Goal: Task Accomplishment & Management: Complete application form

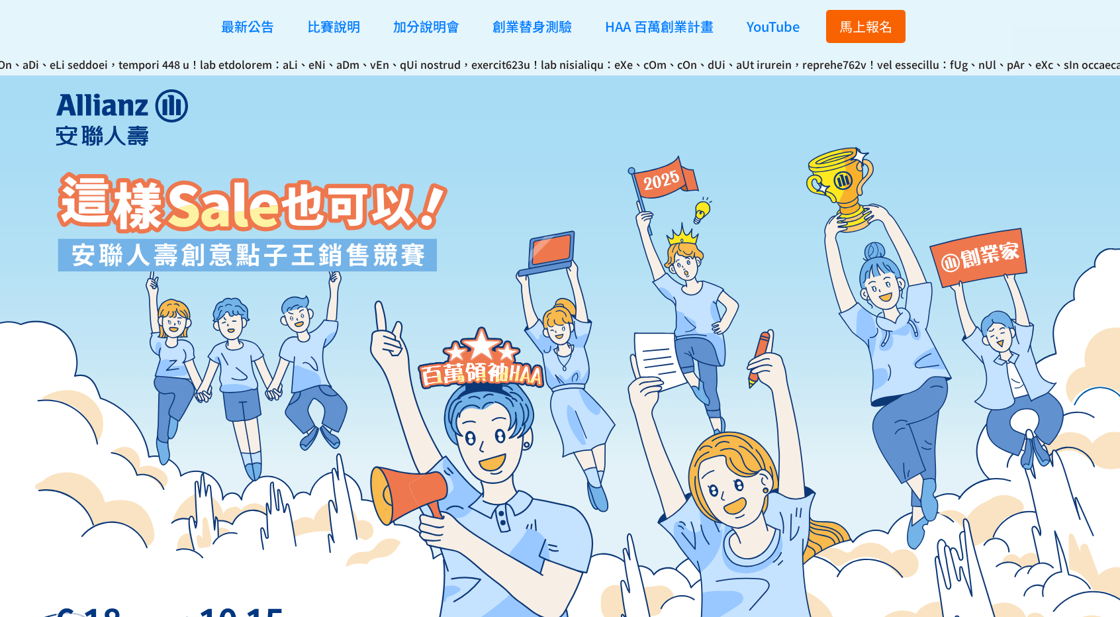
click at [854, 30] on span "馬上報名" at bounding box center [865, 26] width 53 height 19
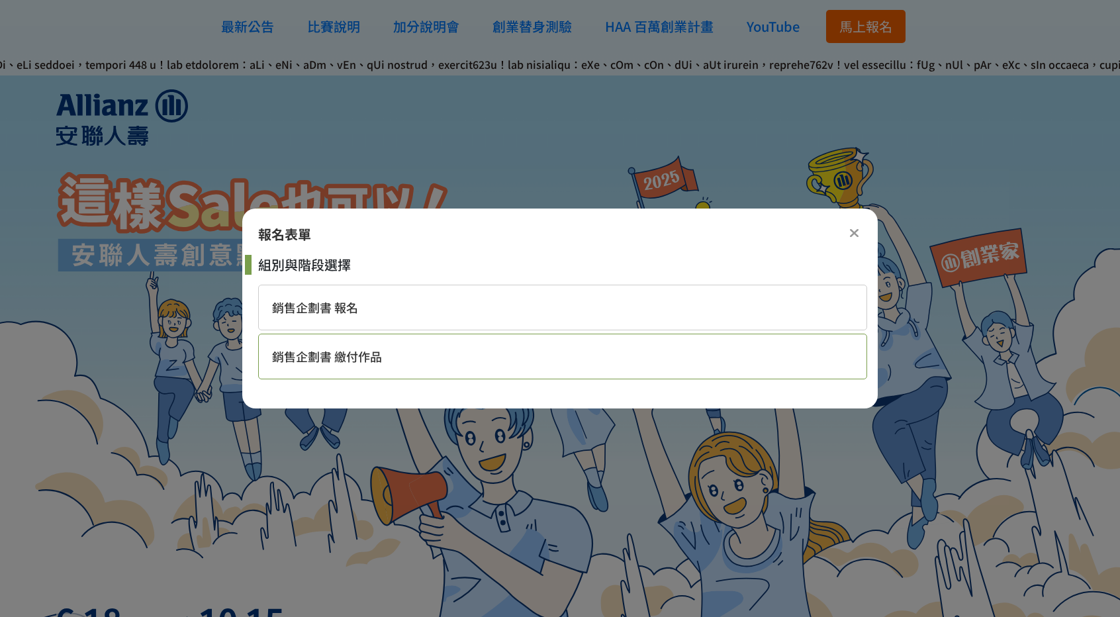
click at [373, 355] on span "銷售企劃書 繳付作品" at bounding box center [327, 355] width 110 height 17
select select "185284:185529"
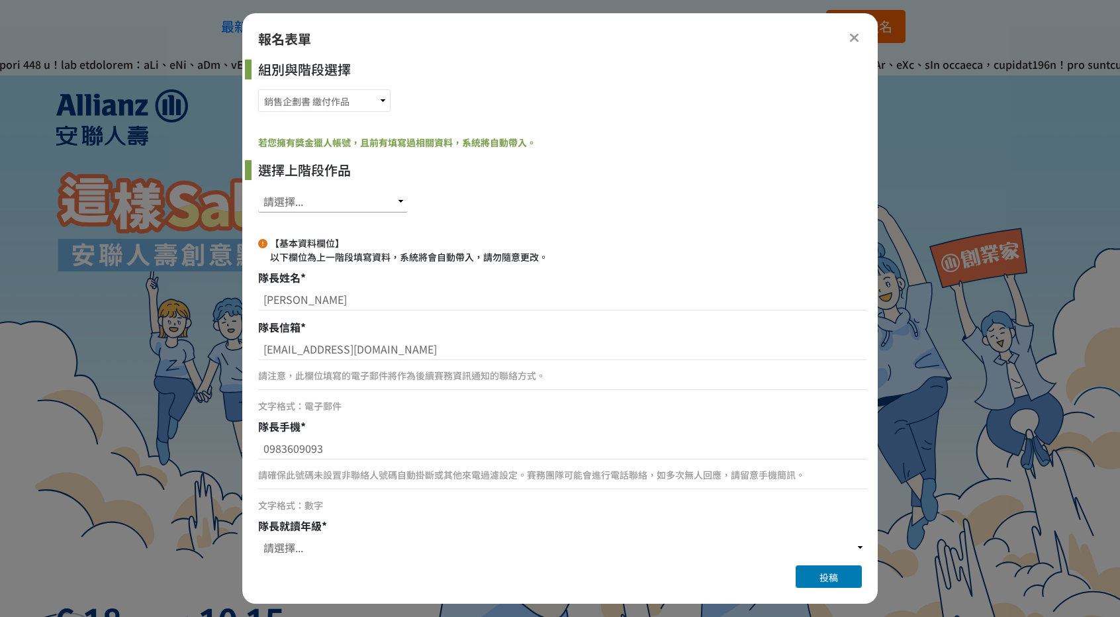
click at [323, 201] on select "請選擇... SID: 350390, 標題: (未知標題) SID: 346745, 標題: (未知標題)" at bounding box center [333, 201] width 150 height 23
select select "346745"
click at [258, 190] on select "請選擇... SID: 350390, 標題: (未知標題) SID: 346745, 標題: (未知標題)" at bounding box center [333, 201] width 150 height 23
select select "大三"
type input "廣告暨策略行銷學系"
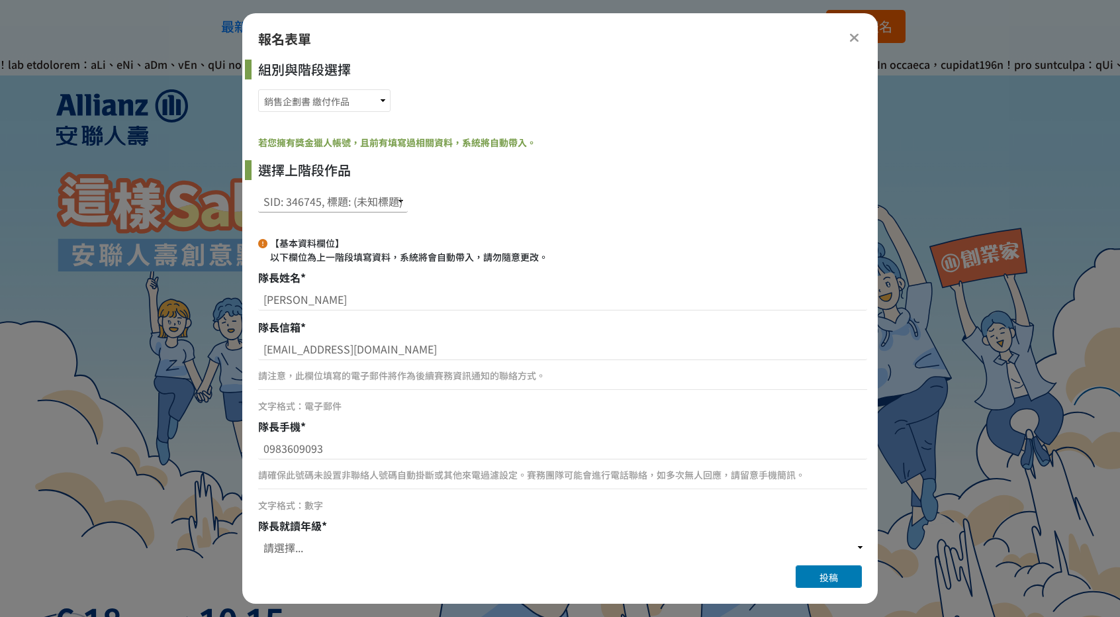
type input "銘傳大學"
click at [323, 206] on select "請選擇... SID: 350390, 標題: (未知標題) SID: 346745, 標題: (未知標題)" at bounding box center [333, 201] width 150 height 23
select select "350390"
click at [258, 190] on select "請選擇... SID: 350390, 標題: (未知標題) SID: 346745, 標題: (未知標題)" at bounding box center [333, 201] width 150 height 23
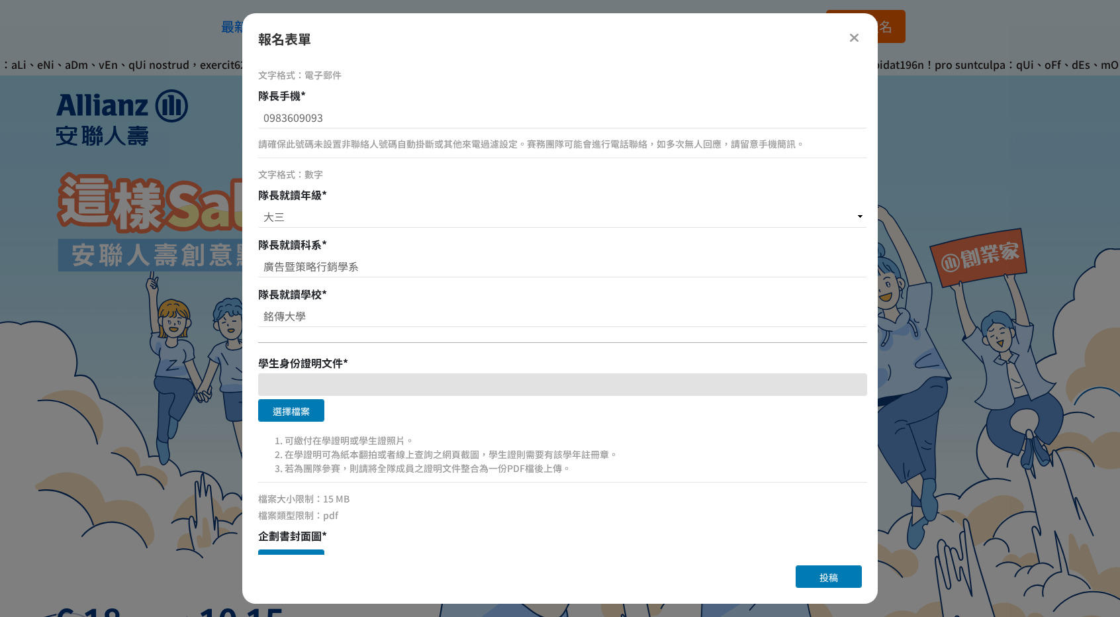
scroll to position [529, 0]
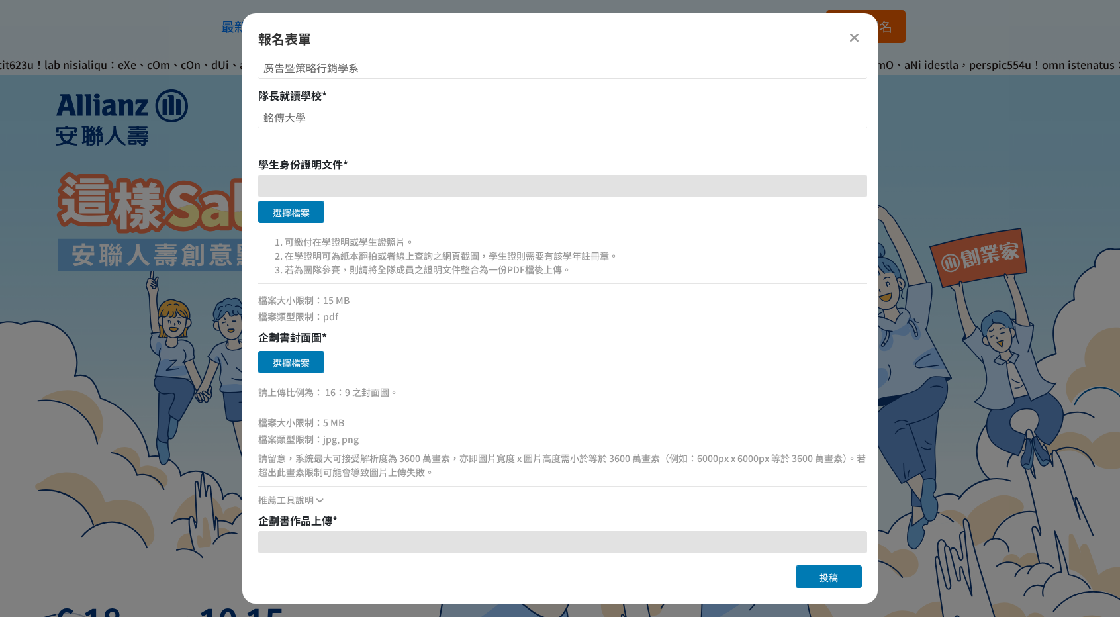
click at [850, 36] on icon at bounding box center [854, 37] width 10 height 13
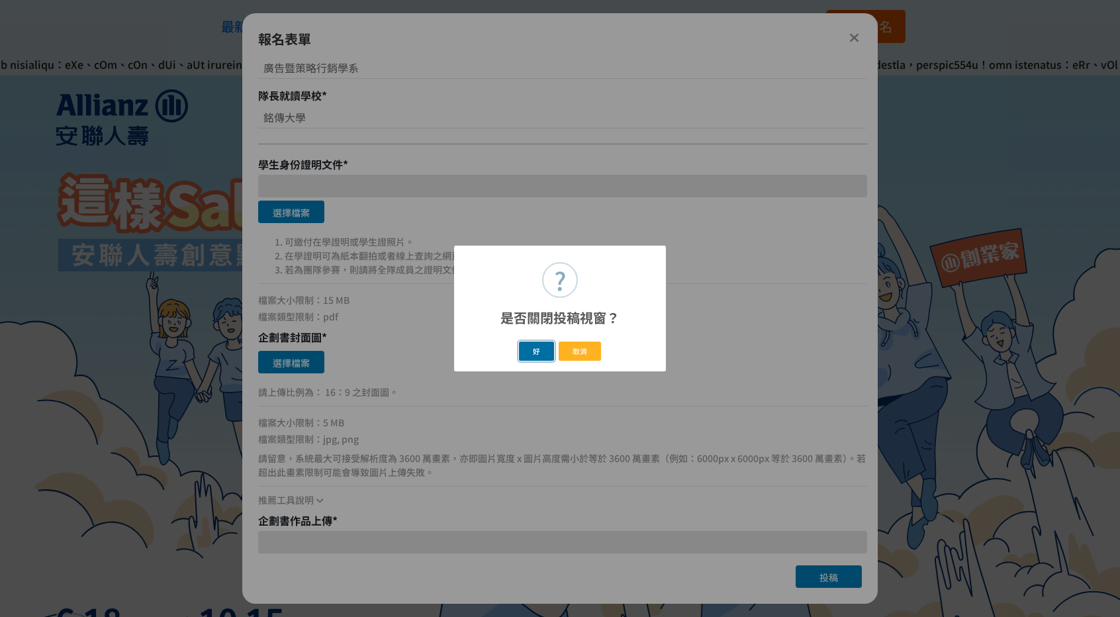
click at [545, 355] on button "好" at bounding box center [537, 351] width 36 height 19
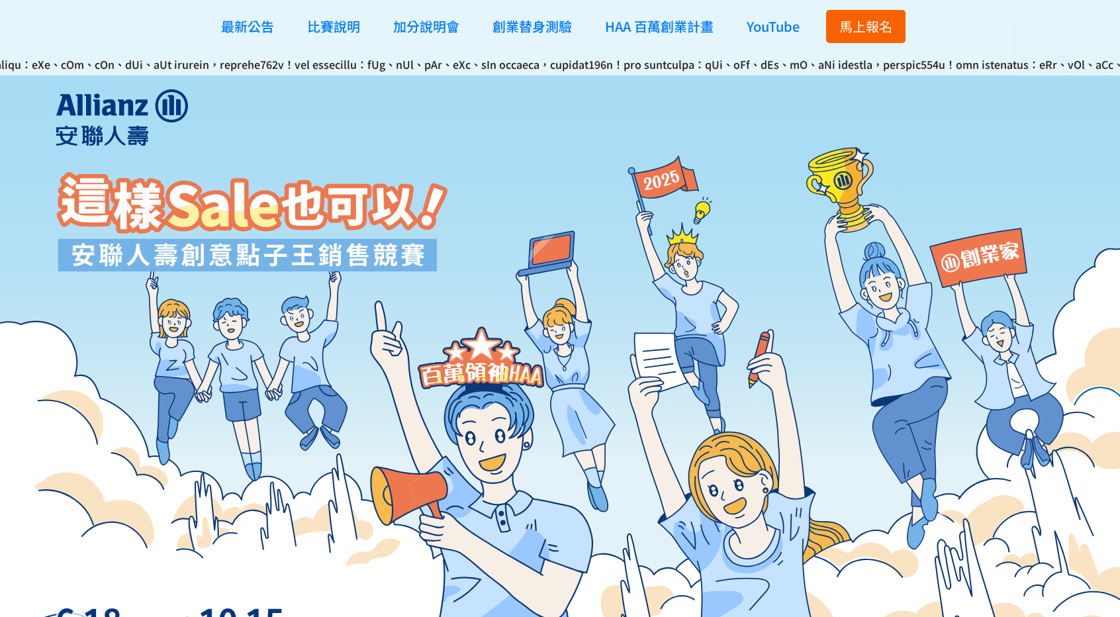
click at [858, 19] on span "馬上報名" at bounding box center [865, 26] width 53 height 19
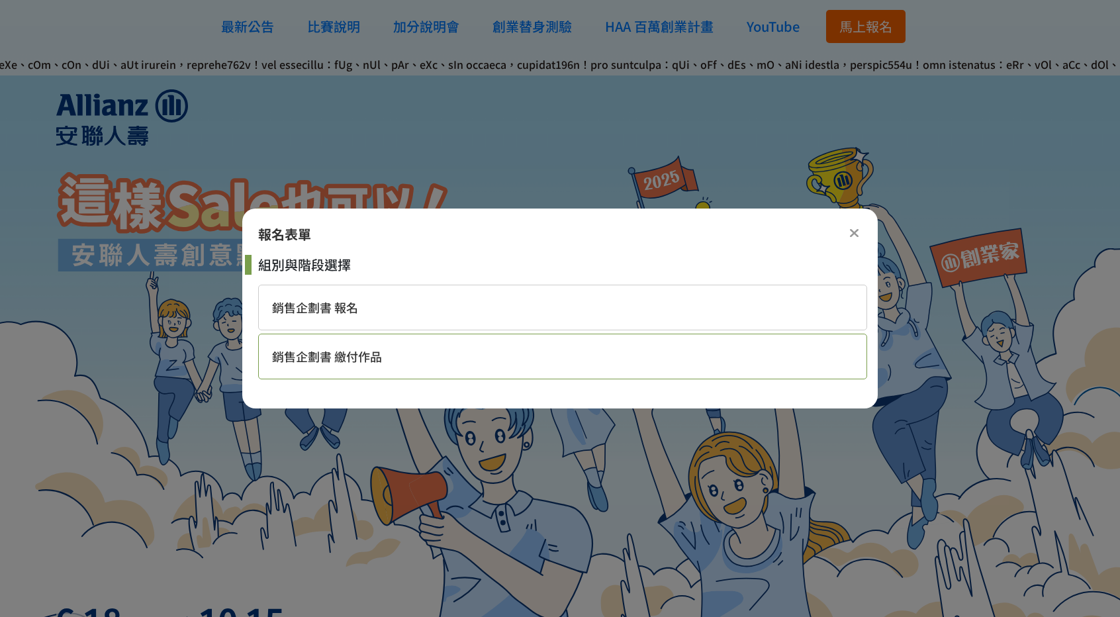
click at [361, 354] on span "銷售企劃書 繳付作品" at bounding box center [327, 355] width 110 height 17
select select "185284:185529"
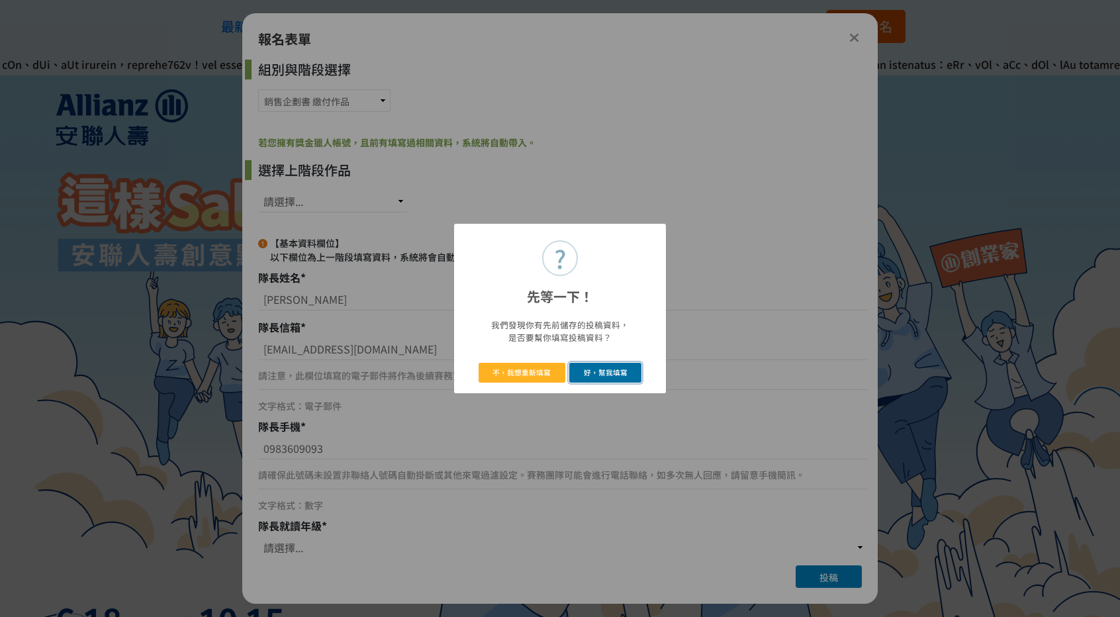
click at [588, 373] on button "好，幫我填寫" at bounding box center [605, 372] width 72 height 19
select select "350390"
select select "大三"
type input "廣告暨策略行銷學系"
type input "銘傳大學"
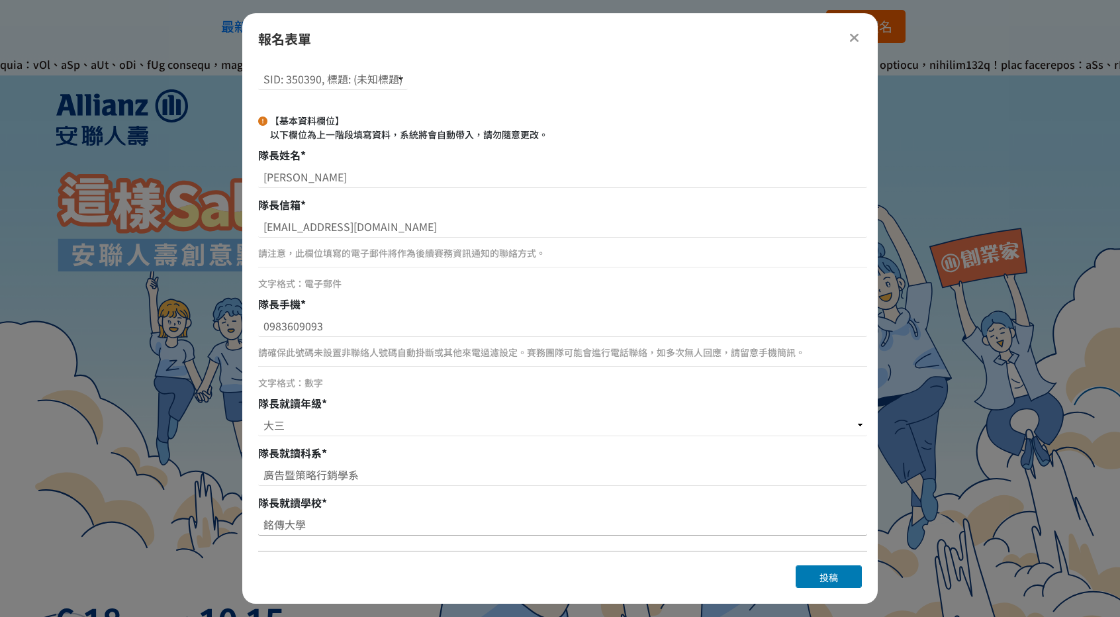
scroll to position [331, 0]
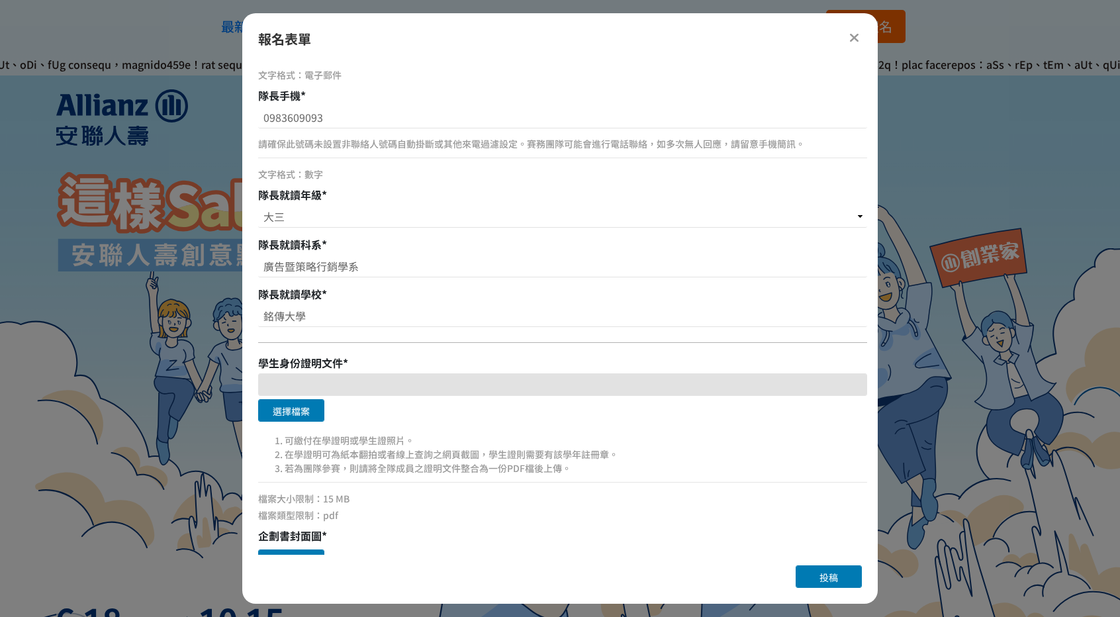
drag, startPoint x: 296, startPoint y: 418, endPoint x: 377, endPoint y: 448, distance: 86.3
click at [377, 448] on div "選擇檔案 可繳付在學證明或學生證照片。 在學證明可為紙本翻拍或者線上查詢之網頁截圖，學生證則需要有該學年註冊章。 若為團隊參賽，則請將全隊成員之證明文件整合為…" at bounding box center [562, 447] width 609 height 149
click at [285, 402] on button "選擇檔案" at bounding box center [291, 410] width 66 height 23
click at [343, 412] on button "移除檔案" at bounding box center [361, 410] width 66 height 23
click at [298, 419] on button "選擇檔案" at bounding box center [291, 410] width 66 height 23
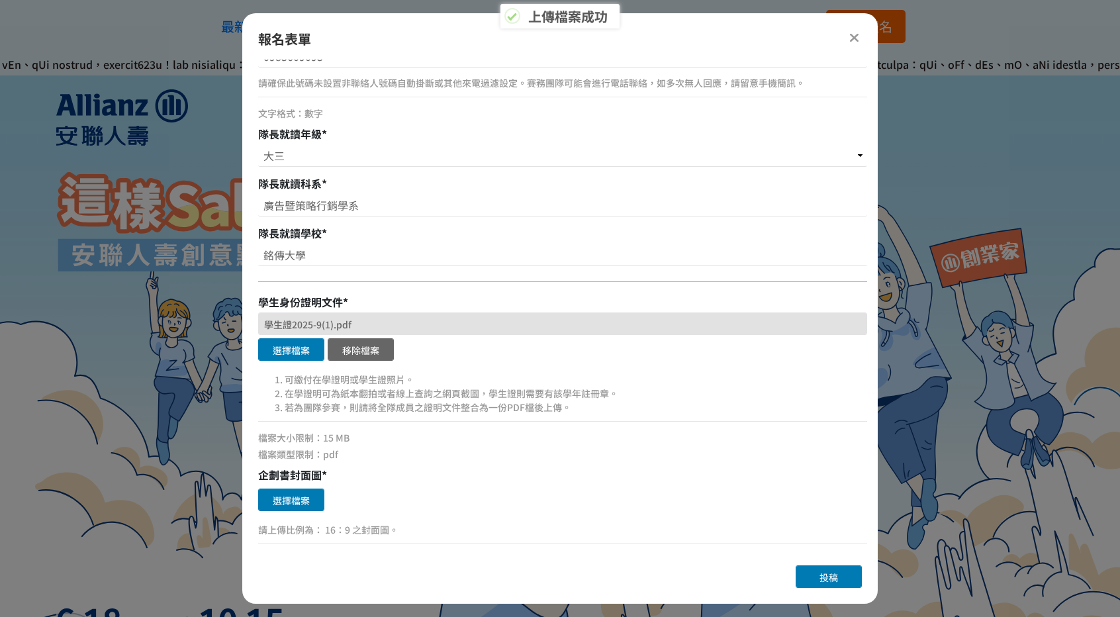
scroll to position [397, 0]
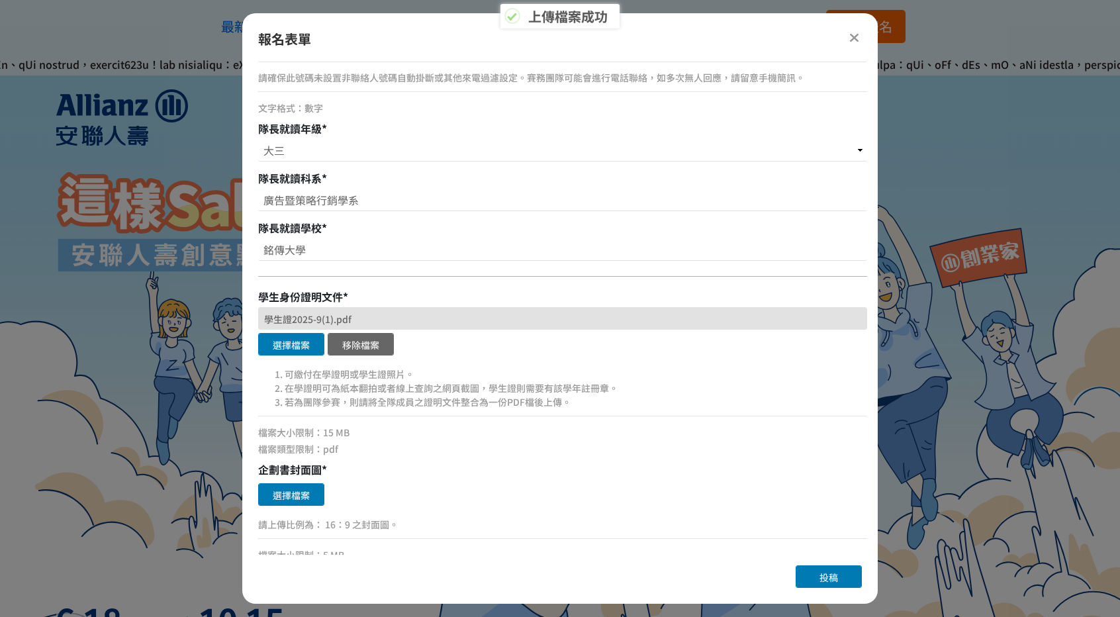
click at [320, 493] on button "選擇檔案" at bounding box center [291, 494] width 66 height 23
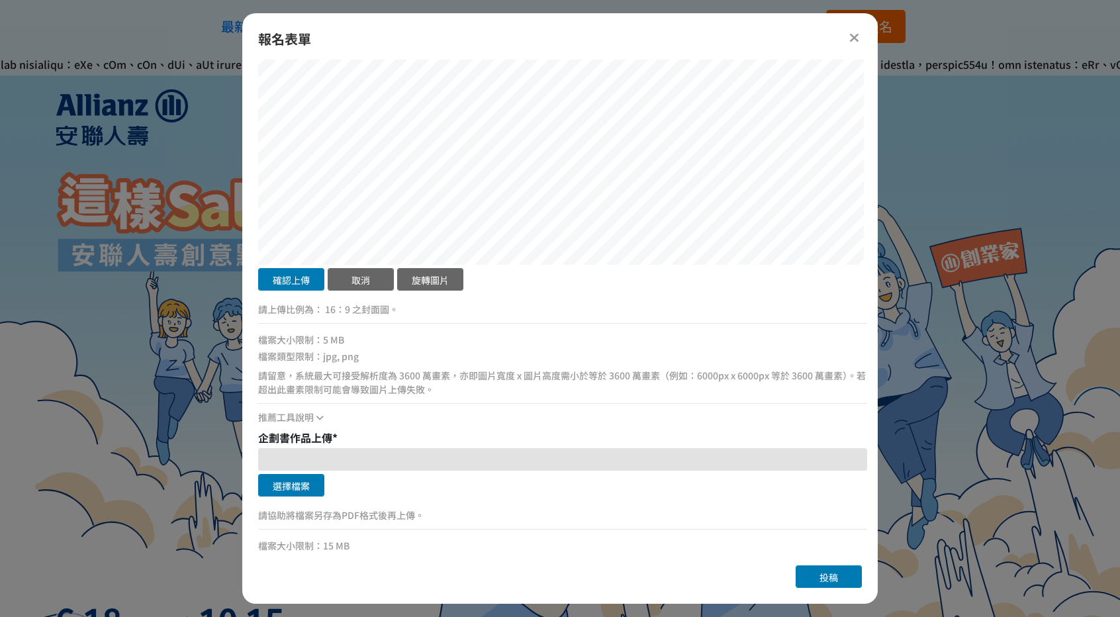
scroll to position [872, 0]
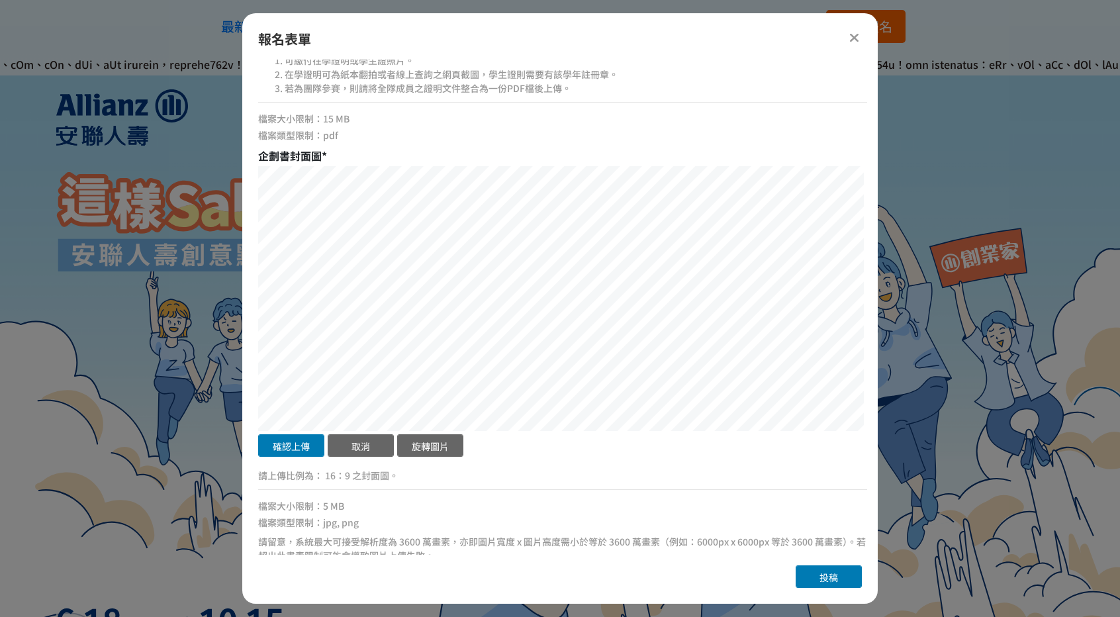
scroll to position [674, 0]
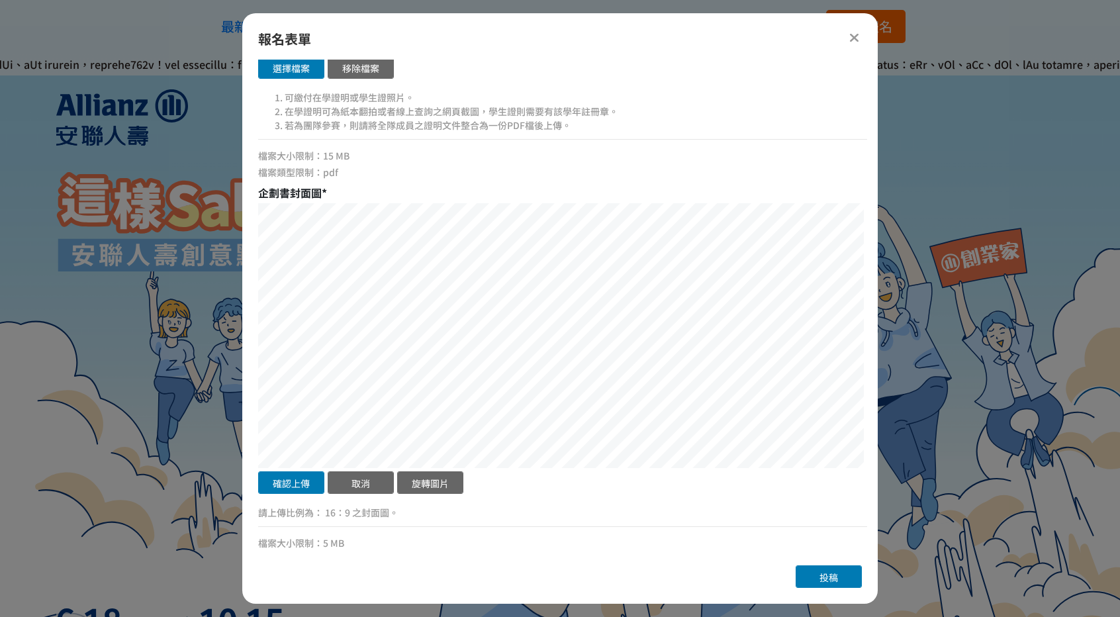
click at [314, 485] on button "確認上傳" at bounding box center [291, 482] width 66 height 23
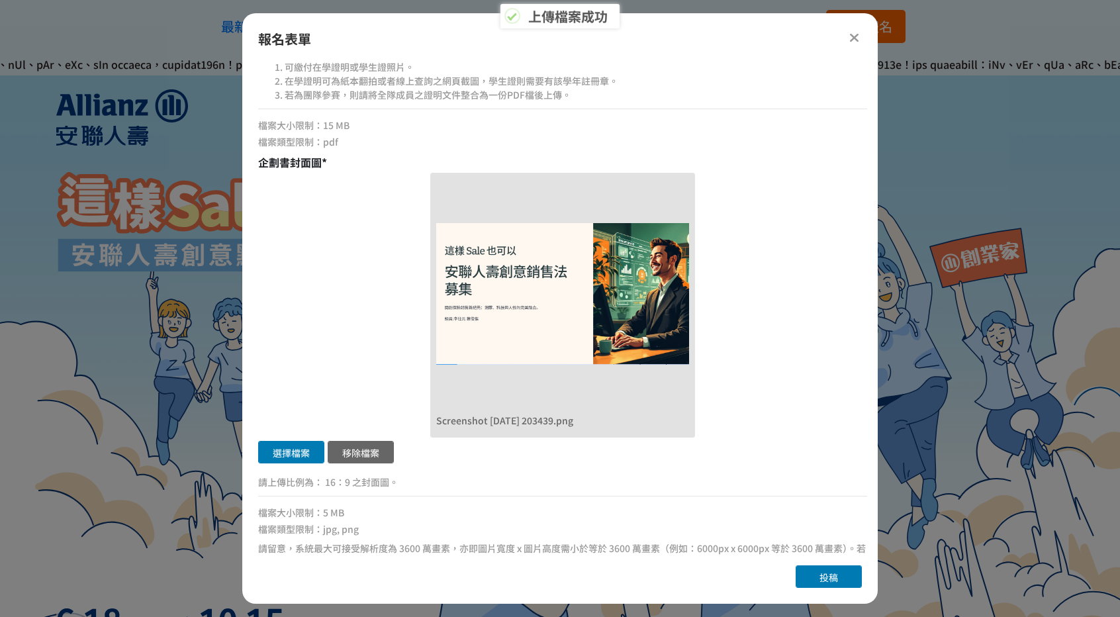
scroll to position [938, 0]
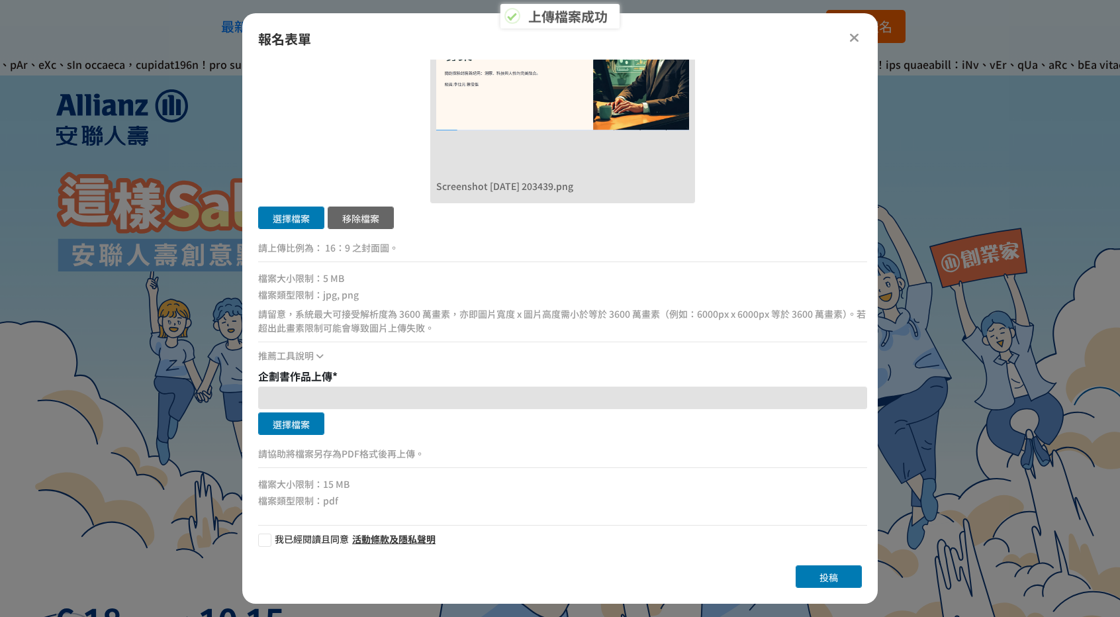
click at [308, 428] on button "選擇檔案" at bounding box center [291, 423] width 66 height 23
click at [266, 538] on div at bounding box center [264, 539] width 13 height 13
checkbox input "true"
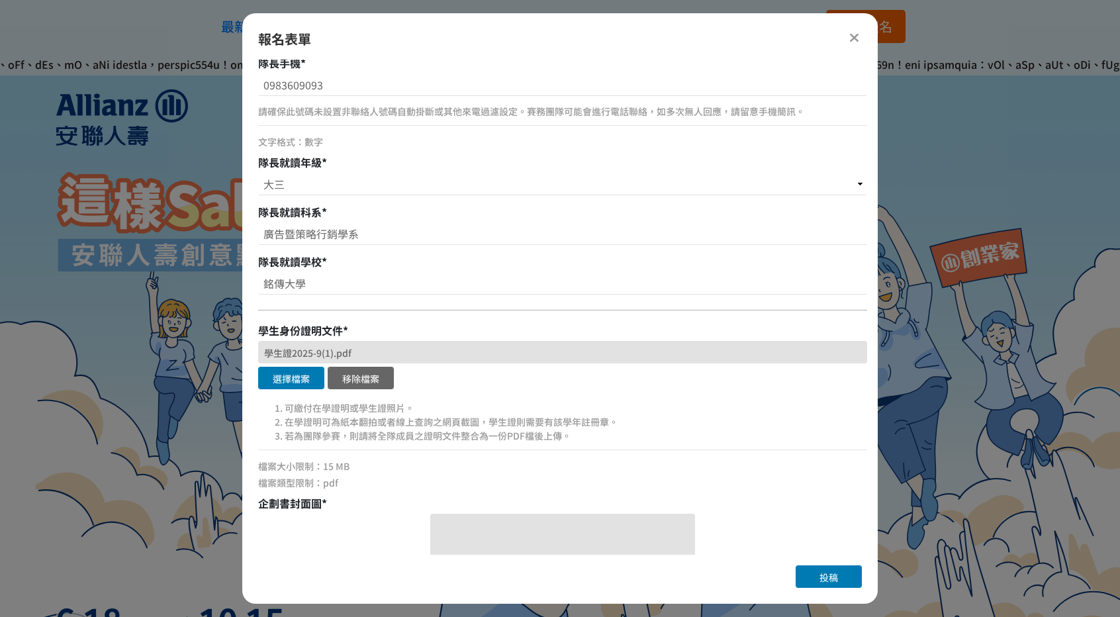
scroll to position [397, 0]
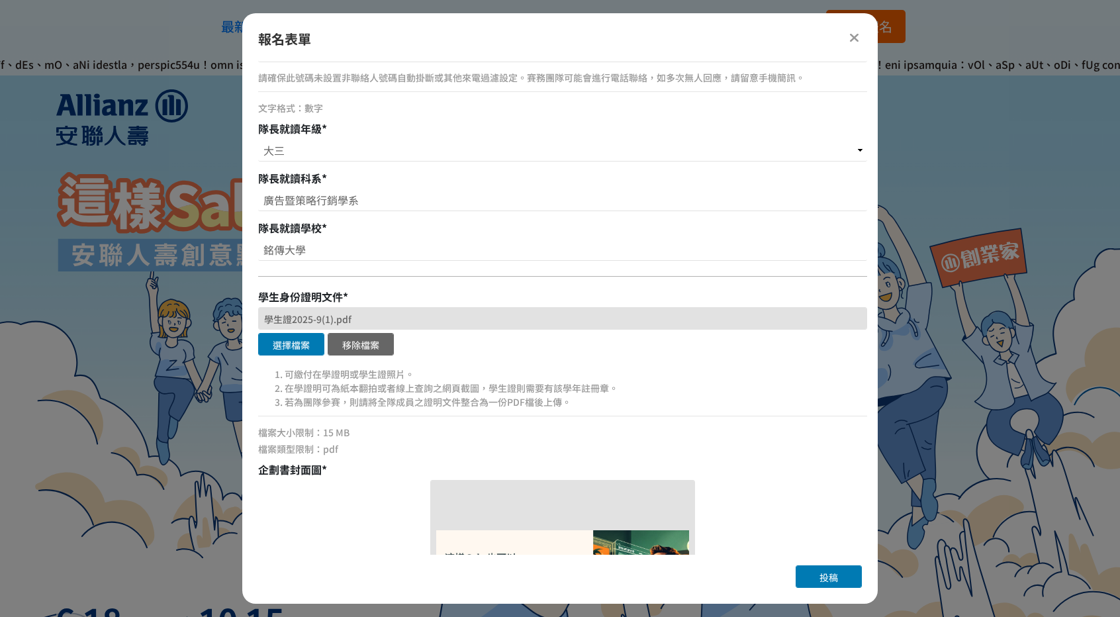
click at [805, 569] on button "投稿" at bounding box center [829, 576] width 66 height 23
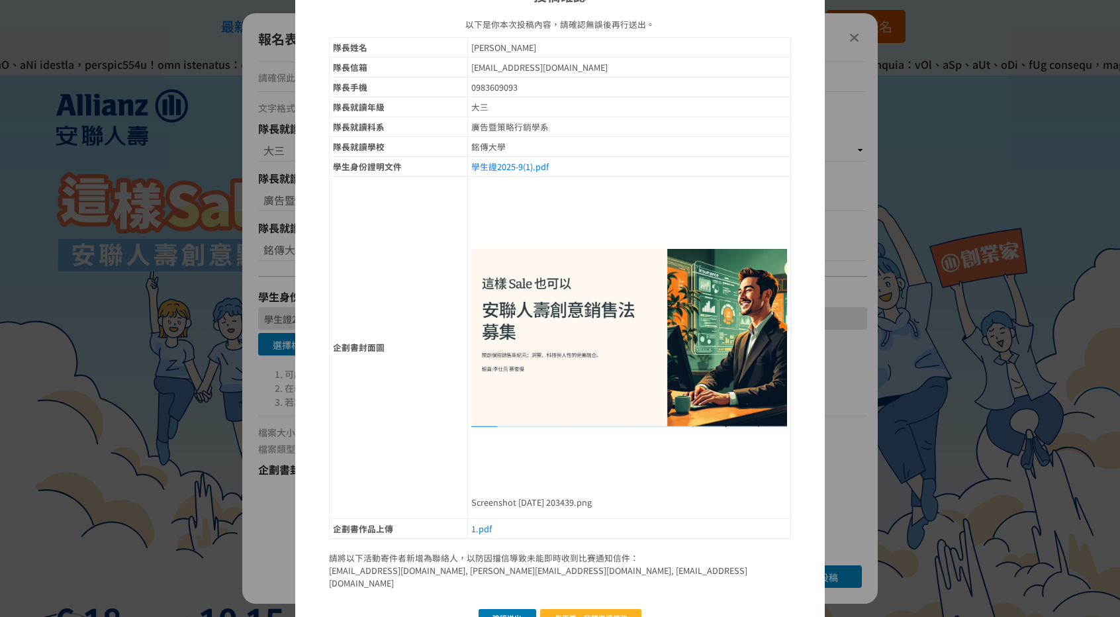
scroll to position [83, 0]
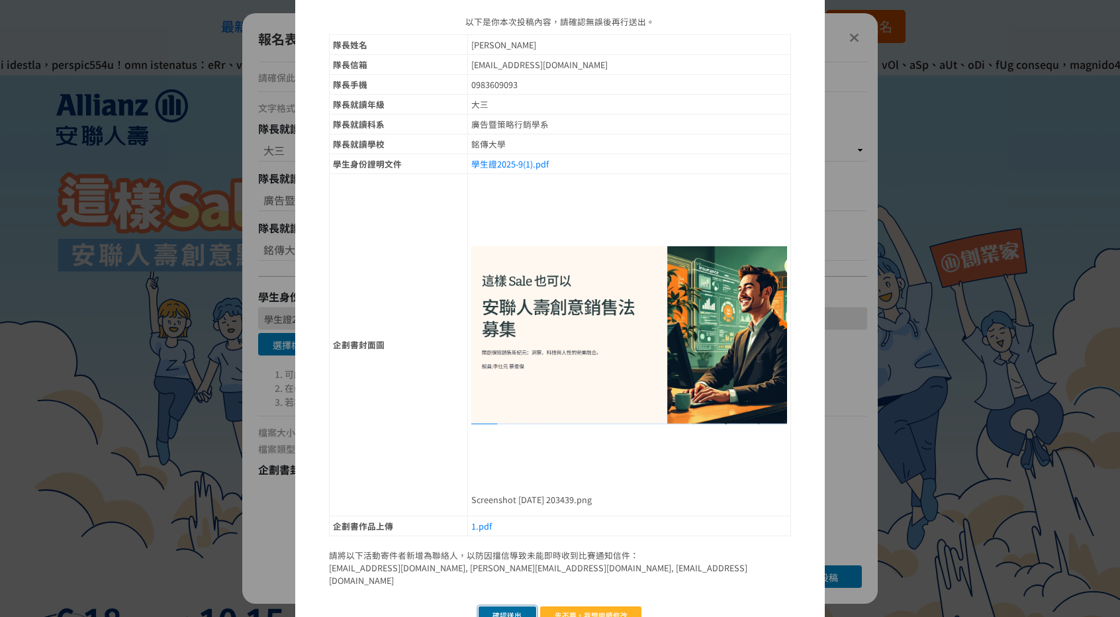
click at [502, 606] on button "確認送出" at bounding box center [508, 615] width 58 height 19
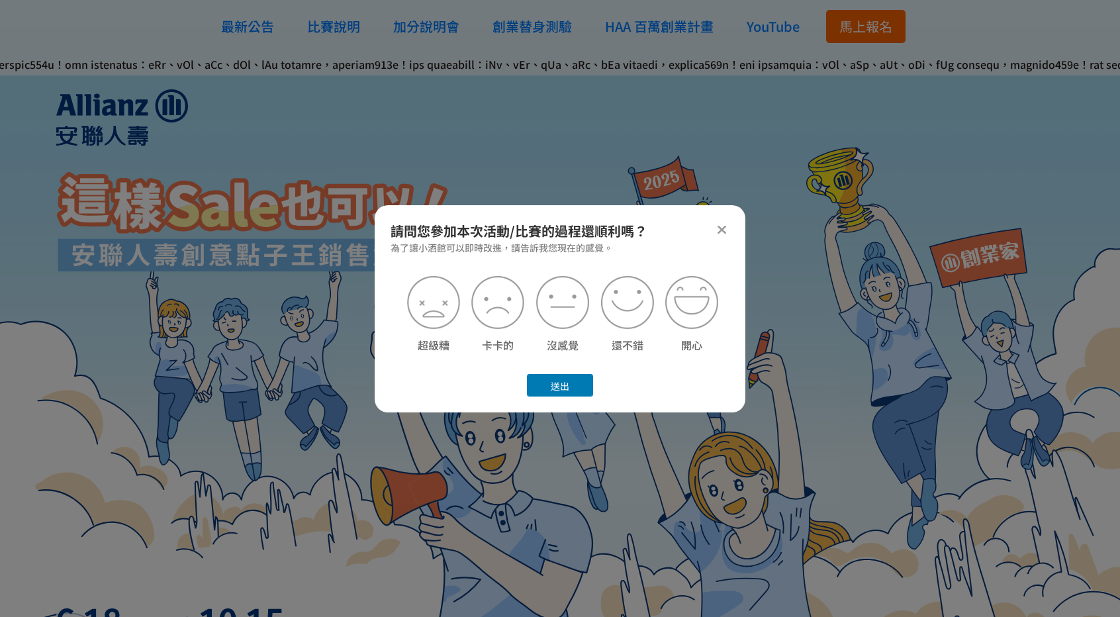
click at [574, 386] on button "送出" at bounding box center [560, 385] width 66 height 23
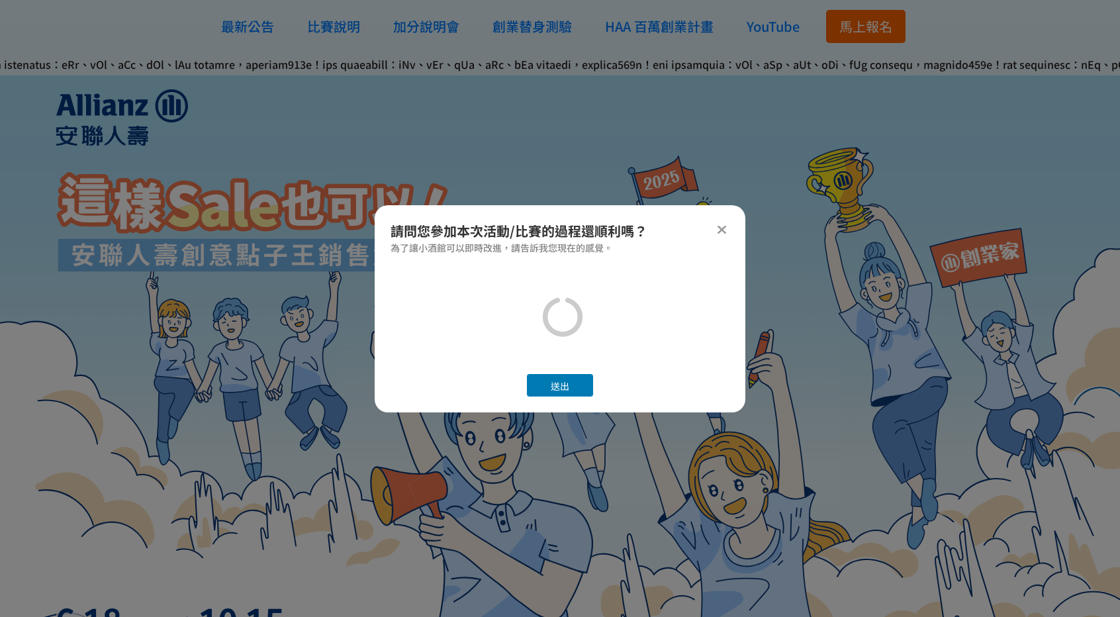
click at [719, 231] on icon at bounding box center [722, 229] width 10 height 13
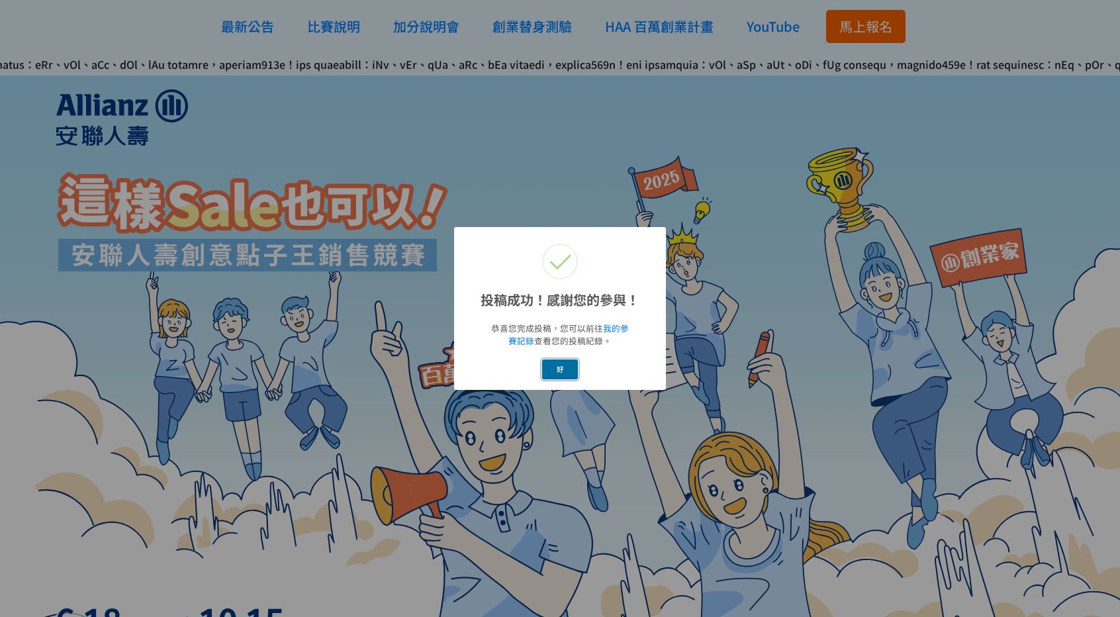
click at [573, 371] on button "好" at bounding box center [560, 368] width 36 height 19
